Goal: Check status: Check status

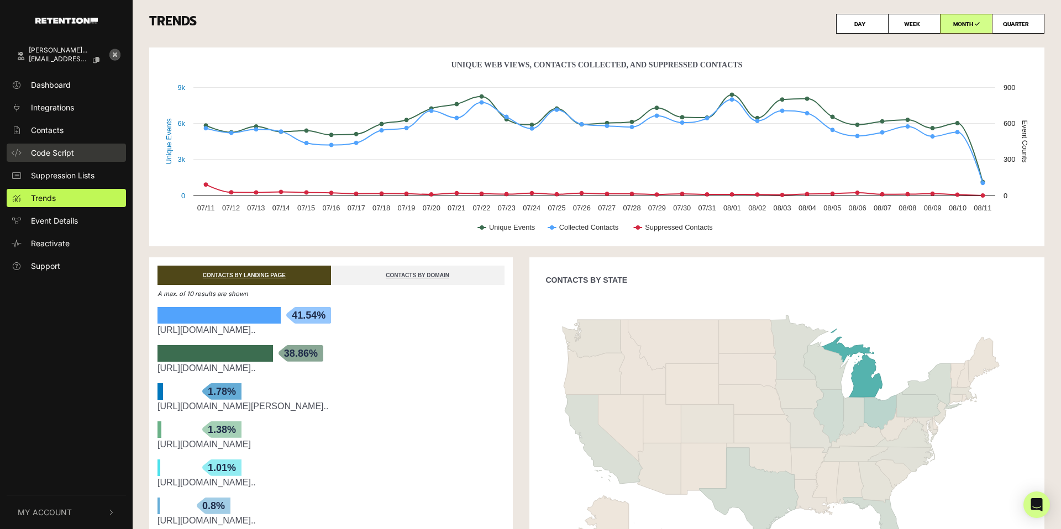
click at [50, 154] on span "Code Script" at bounding box center [52, 153] width 43 height 12
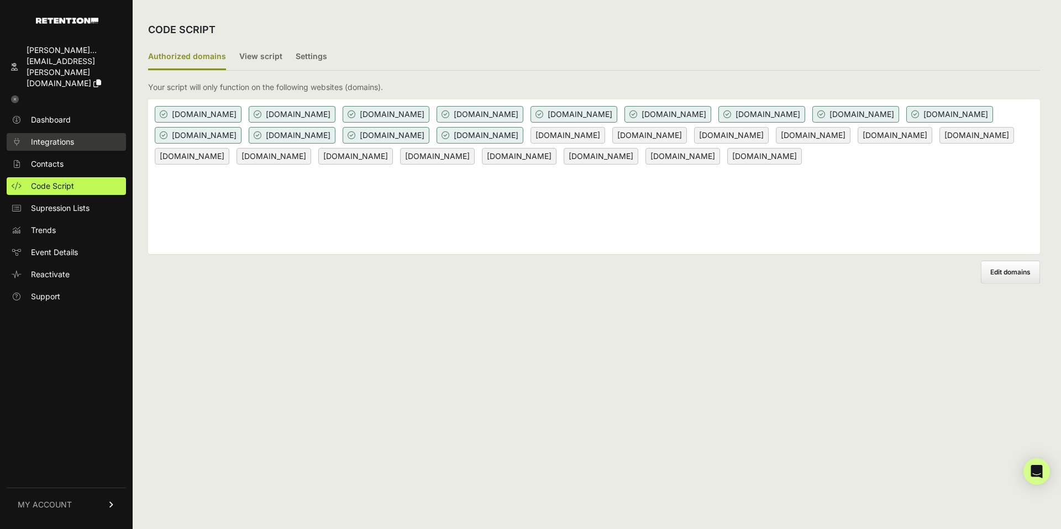
click at [65, 136] on span "Integrations" at bounding box center [52, 141] width 43 height 11
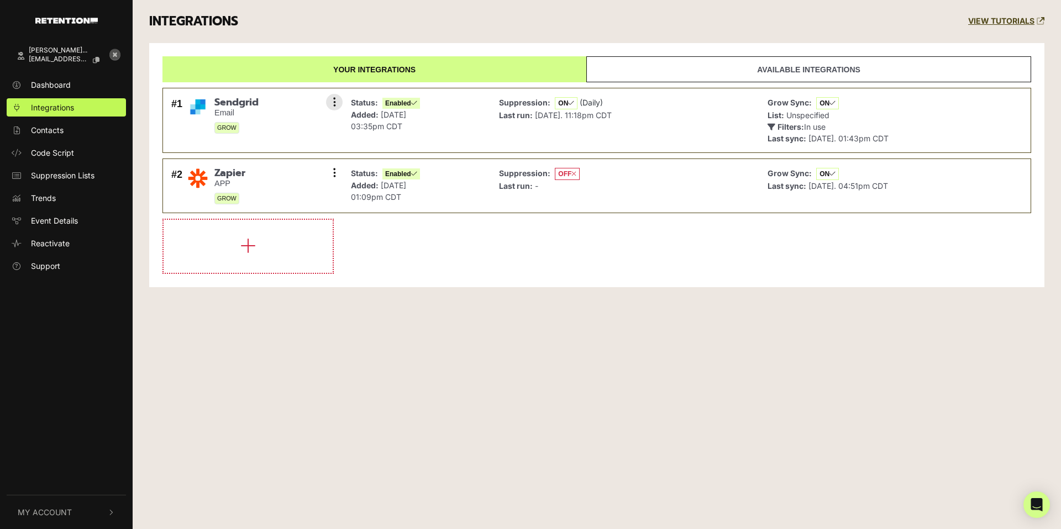
click at [275, 129] on div "#1 Sendgrid Email GROW Settings Sync History Disable Check credentials Remove" at bounding box center [254, 120] width 171 height 53
click at [334, 106] on icon at bounding box center [334, 102] width 3 height 11
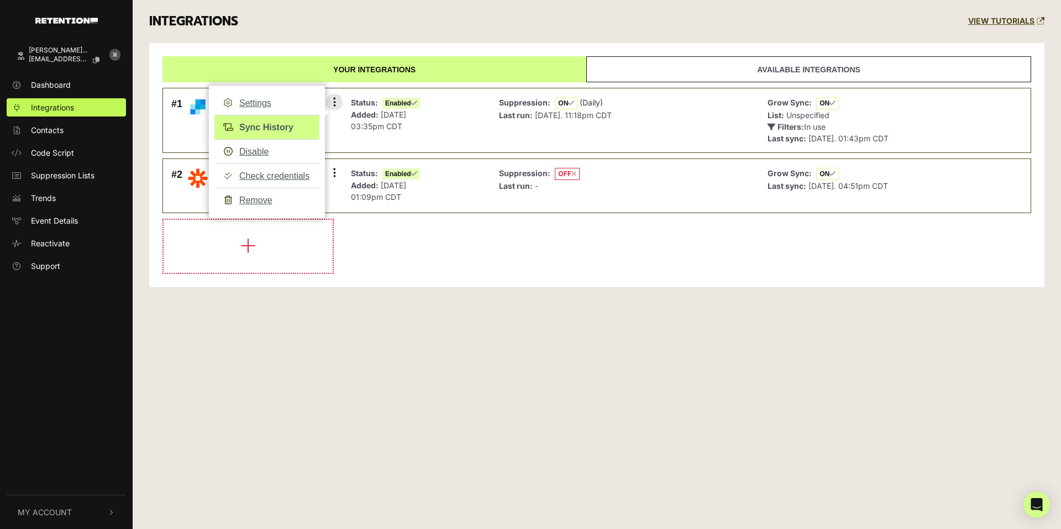
click at [279, 130] on link "Sync History" at bounding box center [266, 127] width 105 height 25
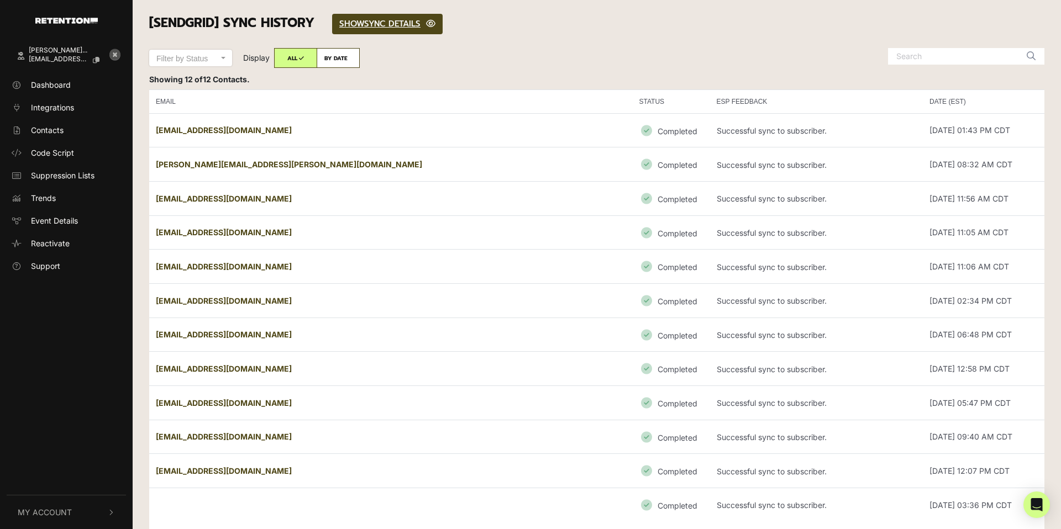
scroll to position [13, 0]
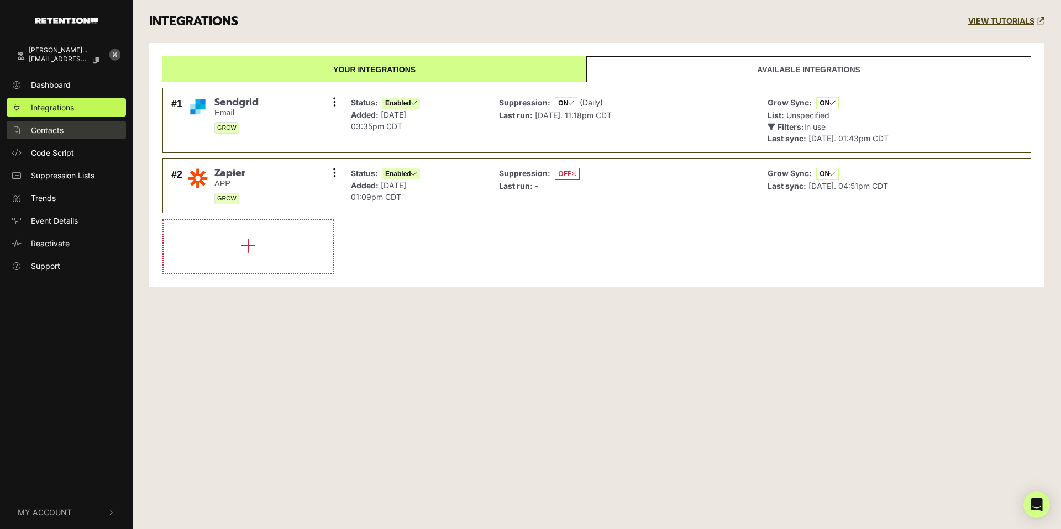
click at [72, 132] on link "Contacts" at bounding box center [66, 130] width 119 height 18
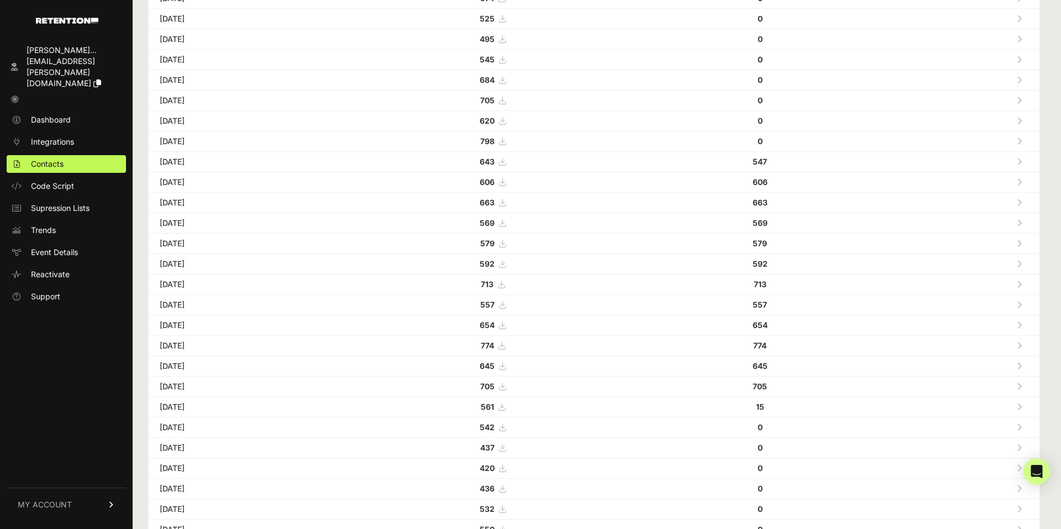
scroll to position [186, 0]
